Goal: Navigation & Orientation: Find specific page/section

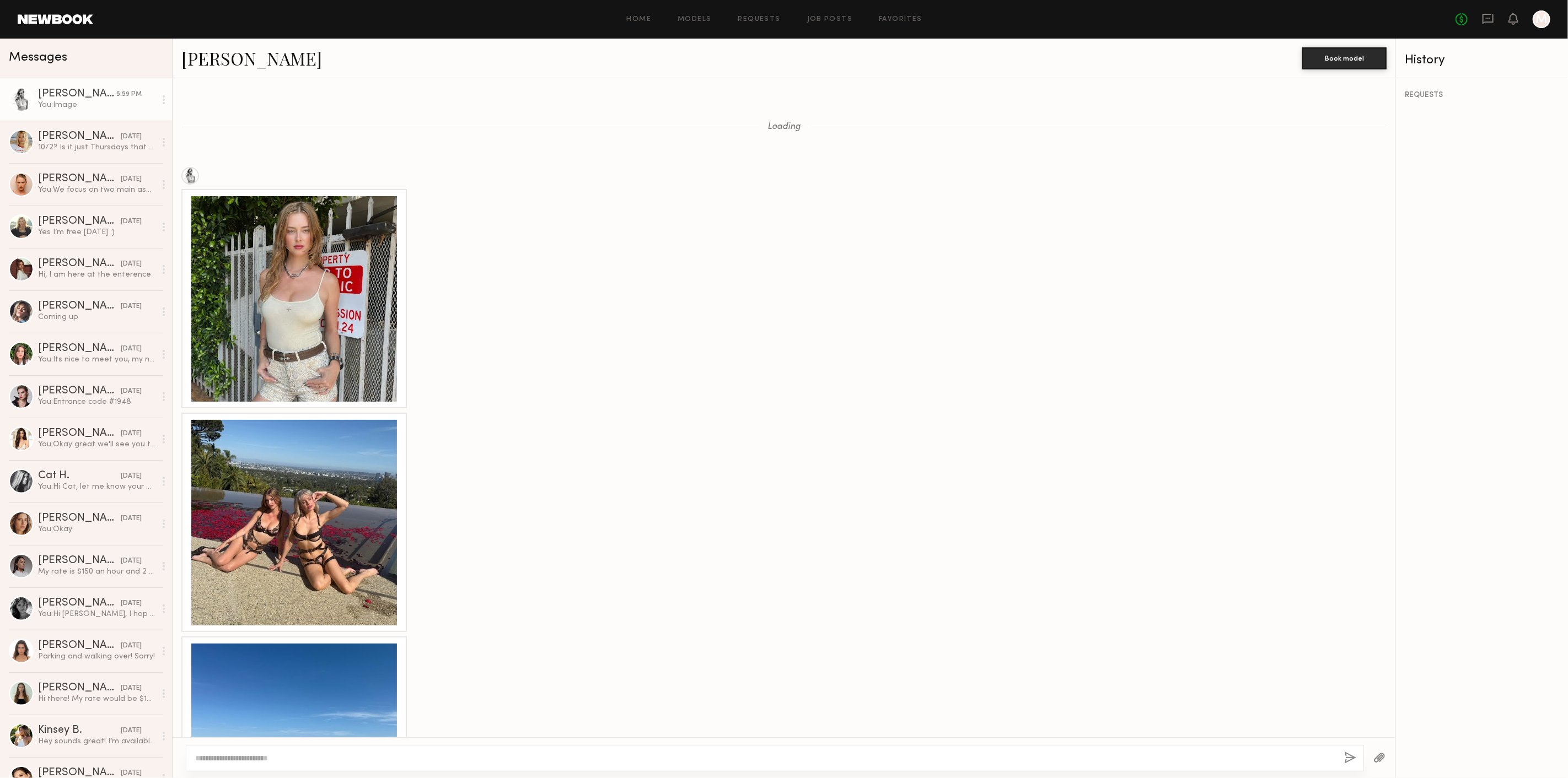
scroll to position [1049, 0]
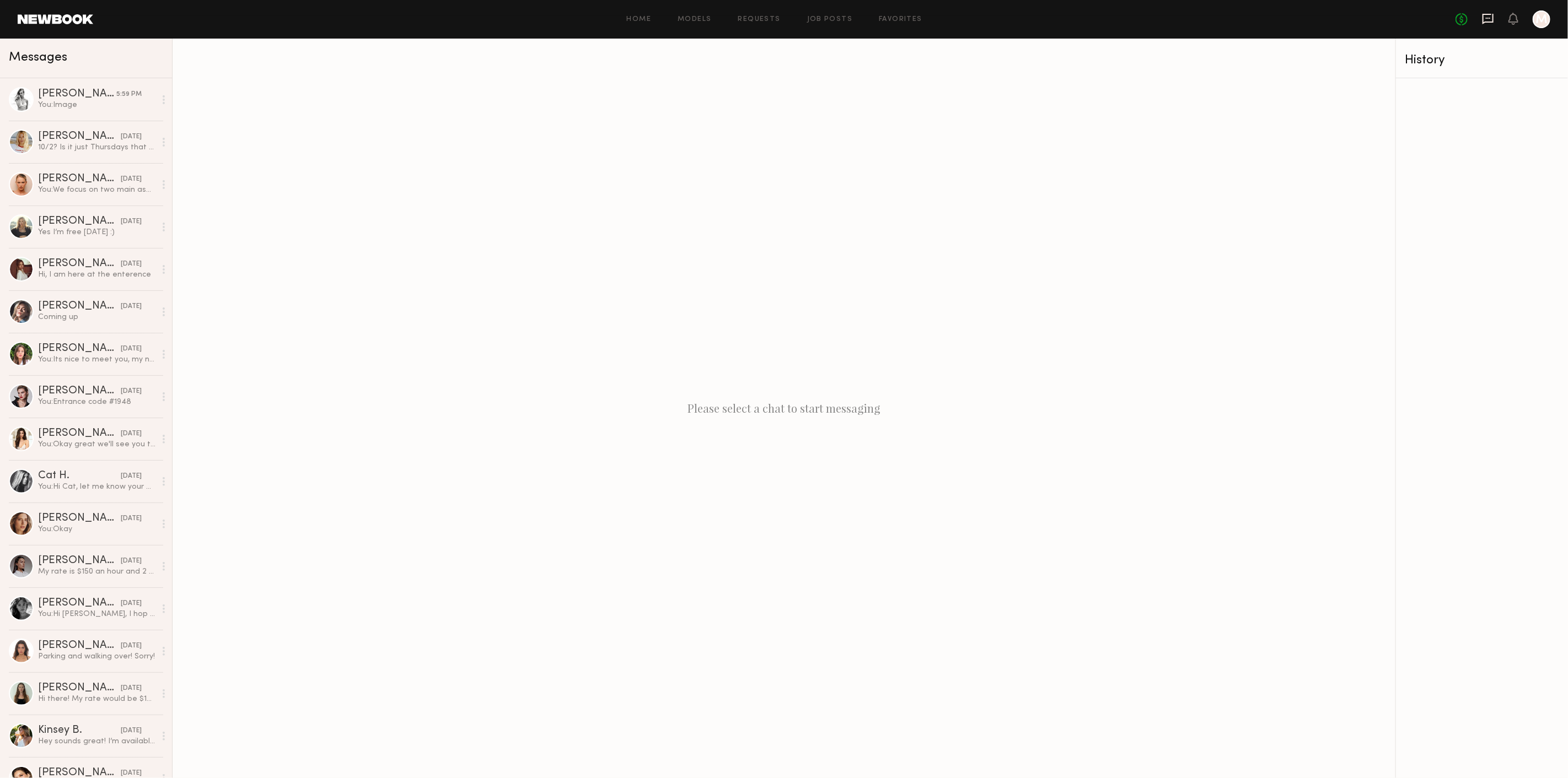
click at [1484, 18] on icon at bounding box center [1488, 19] width 11 height 11
click at [638, 21] on link "Home" at bounding box center [639, 19] width 25 height 7
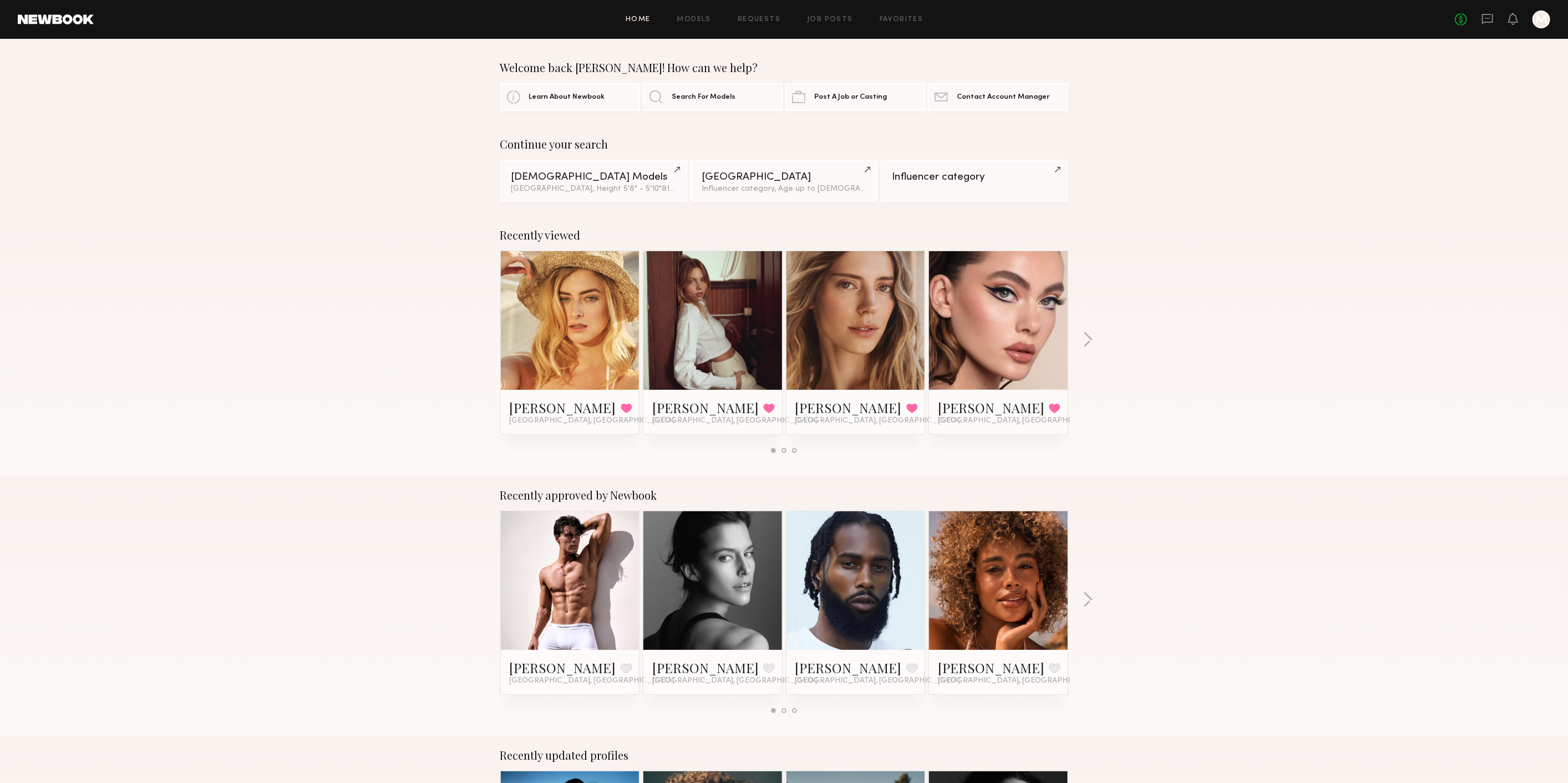
click at [1480, 24] on div "No fees up to $5,000 M" at bounding box center [1502, 19] width 95 height 18
click at [1488, 17] on icon at bounding box center [1487, 18] width 12 height 12
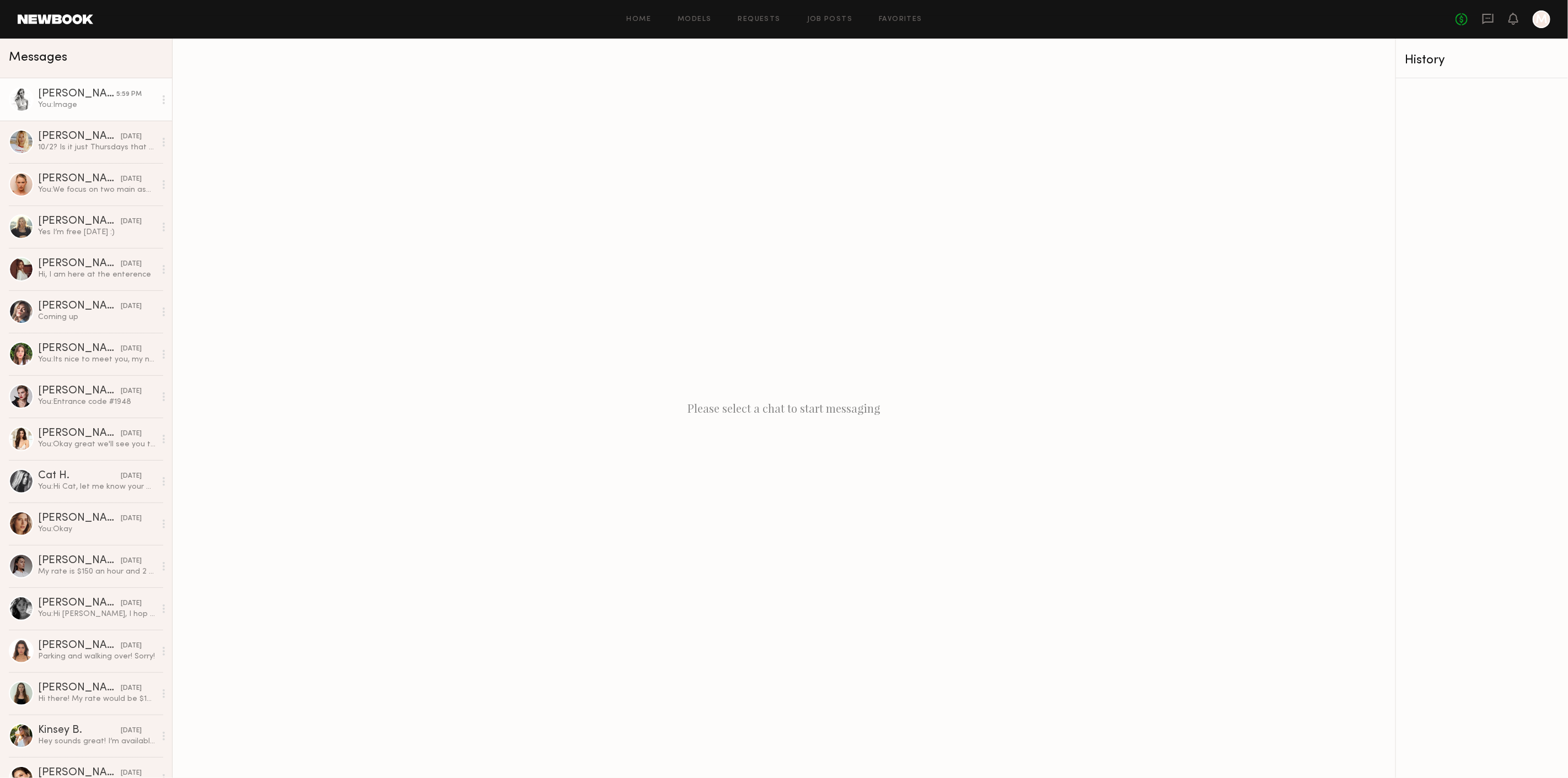
click at [73, 87] on link "[PERSON_NAME] 5:59 PM You: Image" at bounding box center [86, 99] width 172 height 43
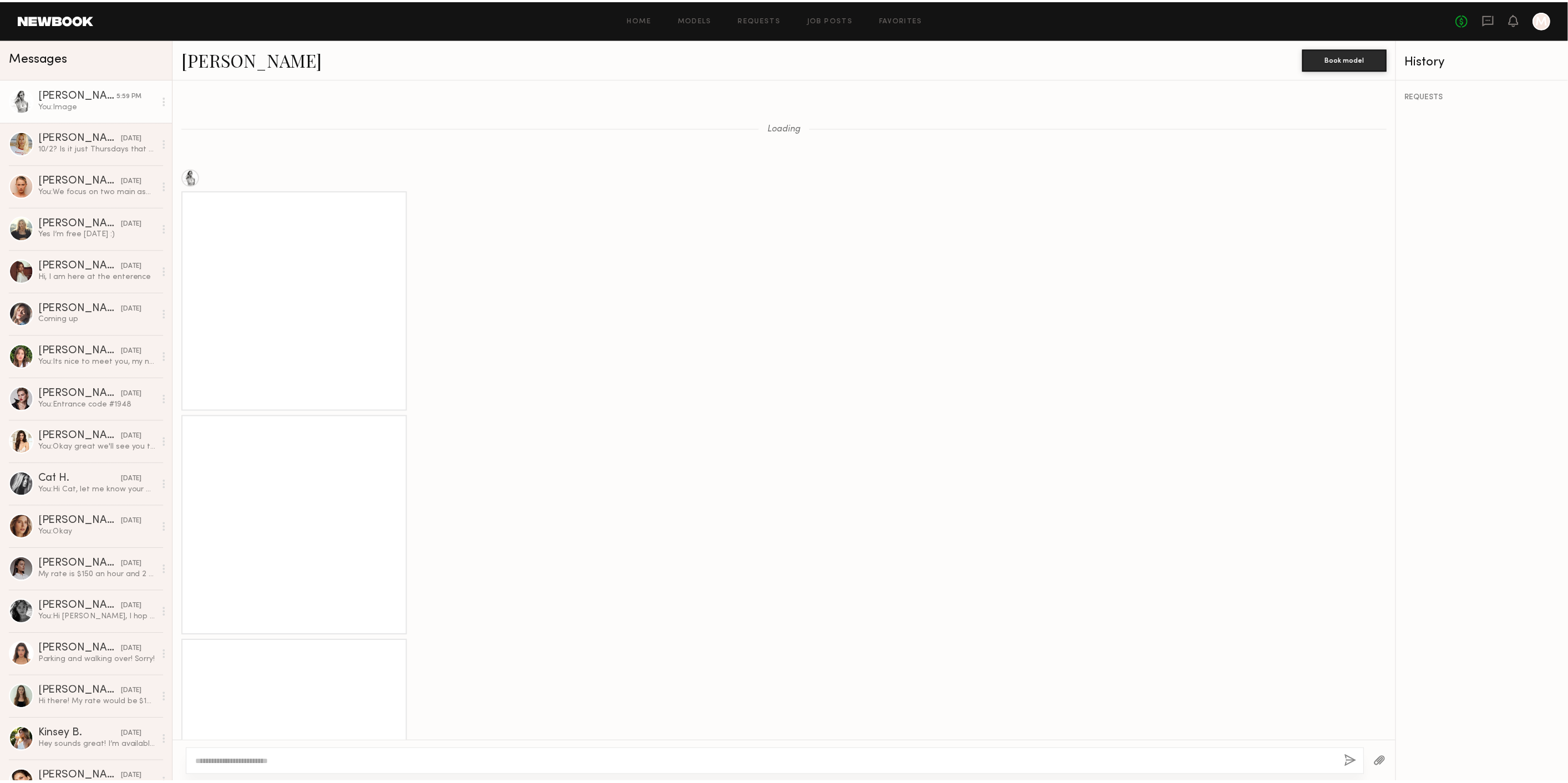
scroll to position [1056, 0]
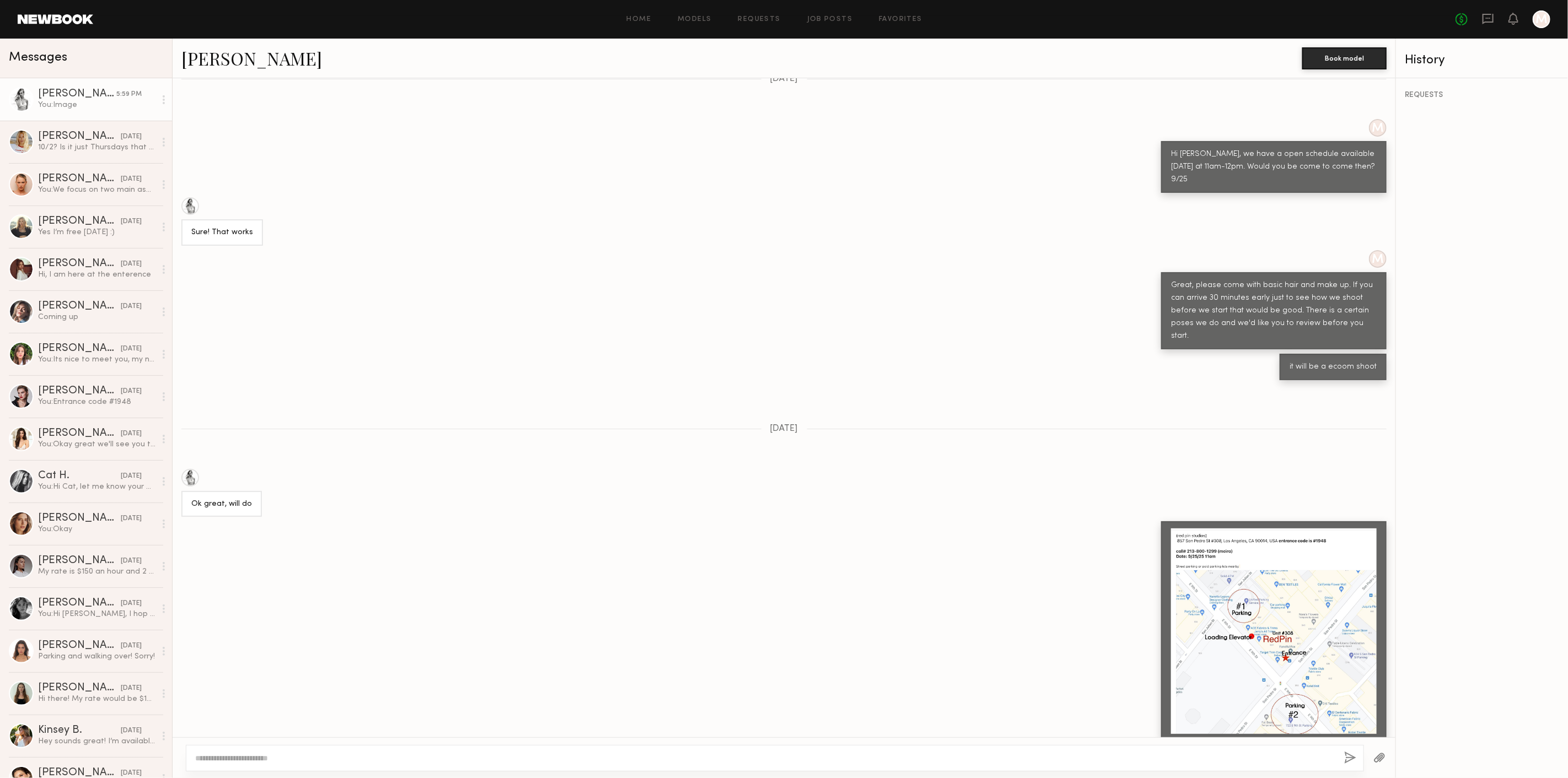
click at [654, 20] on div "Home Models Requests Job Posts Favorites Sign Out" at bounding box center [774, 19] width 1362 height 7
click at [642, 19] on link "Home" at bounding box center [639, 19] width 25 height 7
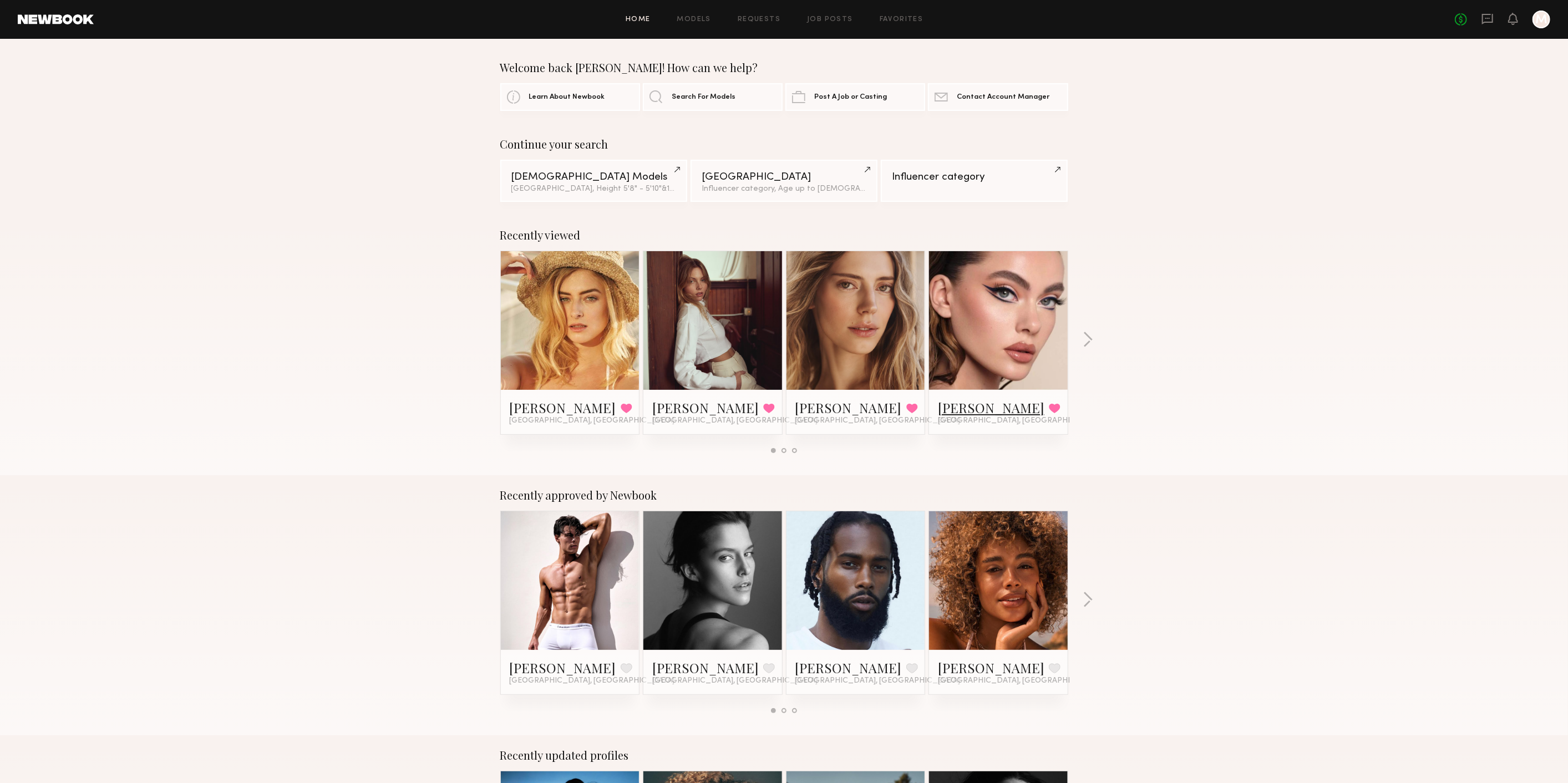
click at [941, 410] on link "[PERSON_NAME]" at bounding box center [990, 408] width 107 height 18
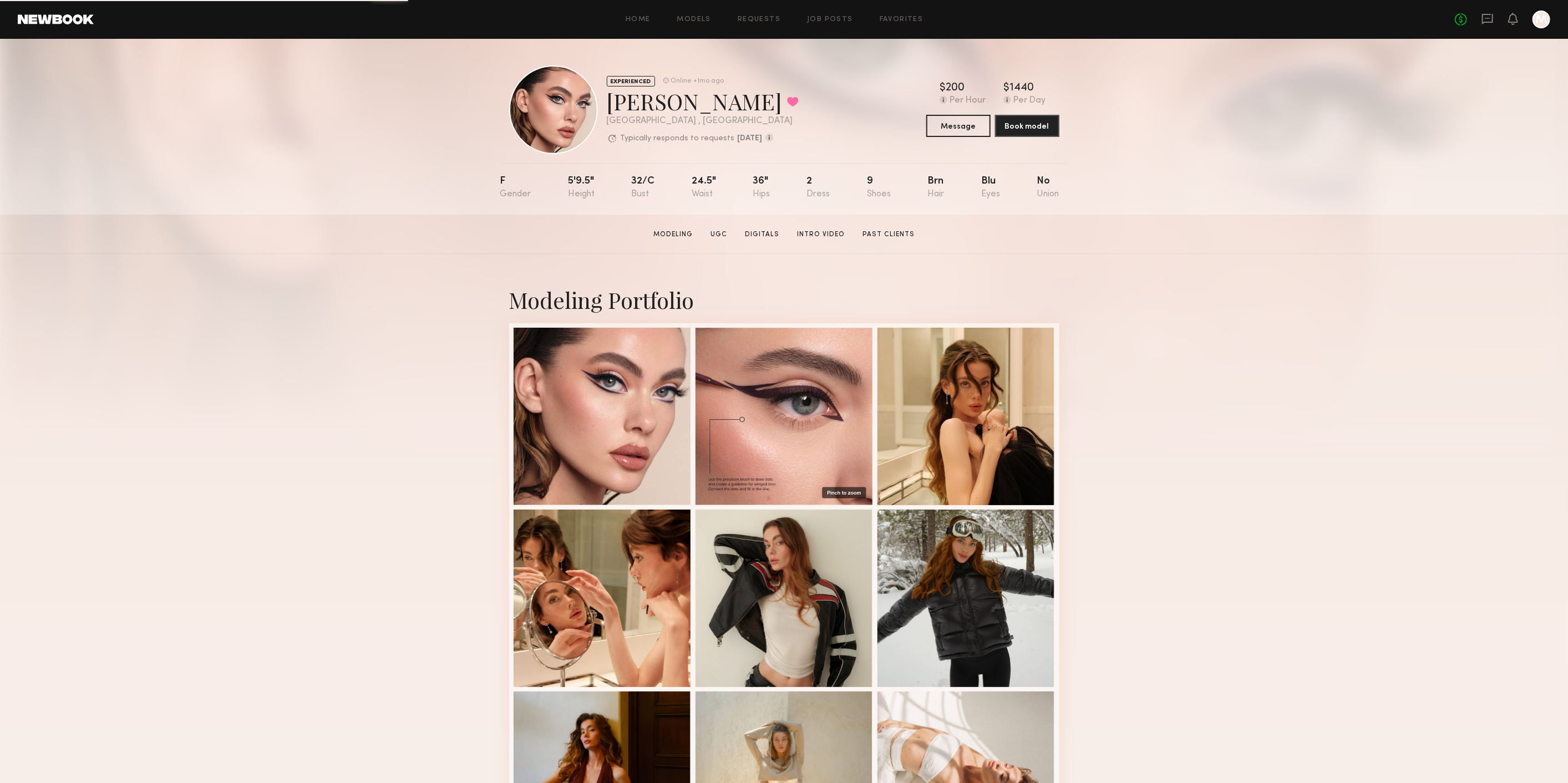
click at [682, 12] on div "Home Models Requests Job Posts Favorites Sign Out No fees up to $5,000 M" at bounding box center [821, 19] width 1456 height 18
